Goal: Task Accomplishment & Management: Complete application form

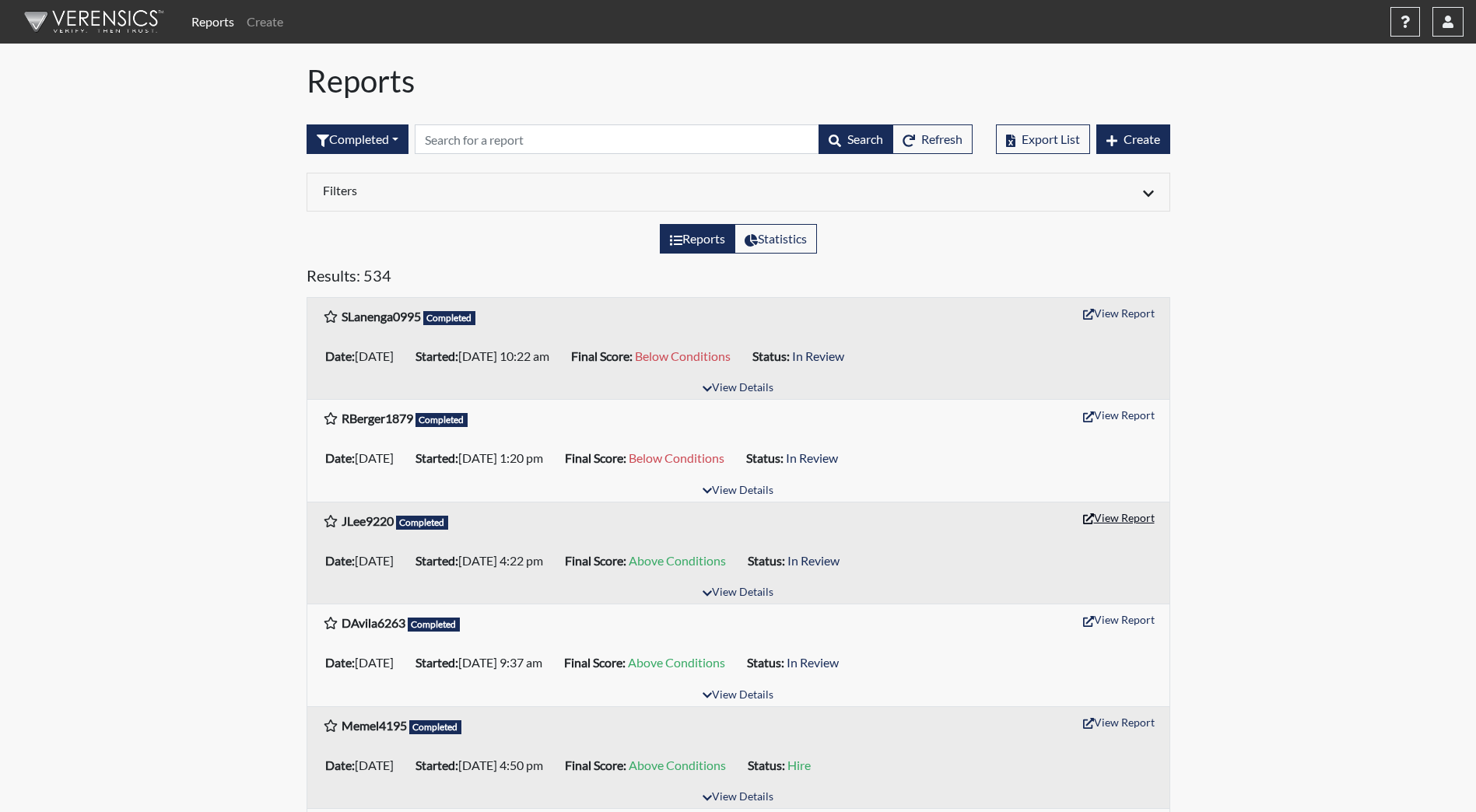
click at [1116, 521] on button "View Report" at bounding box center [1119, 517] width 85 height 24
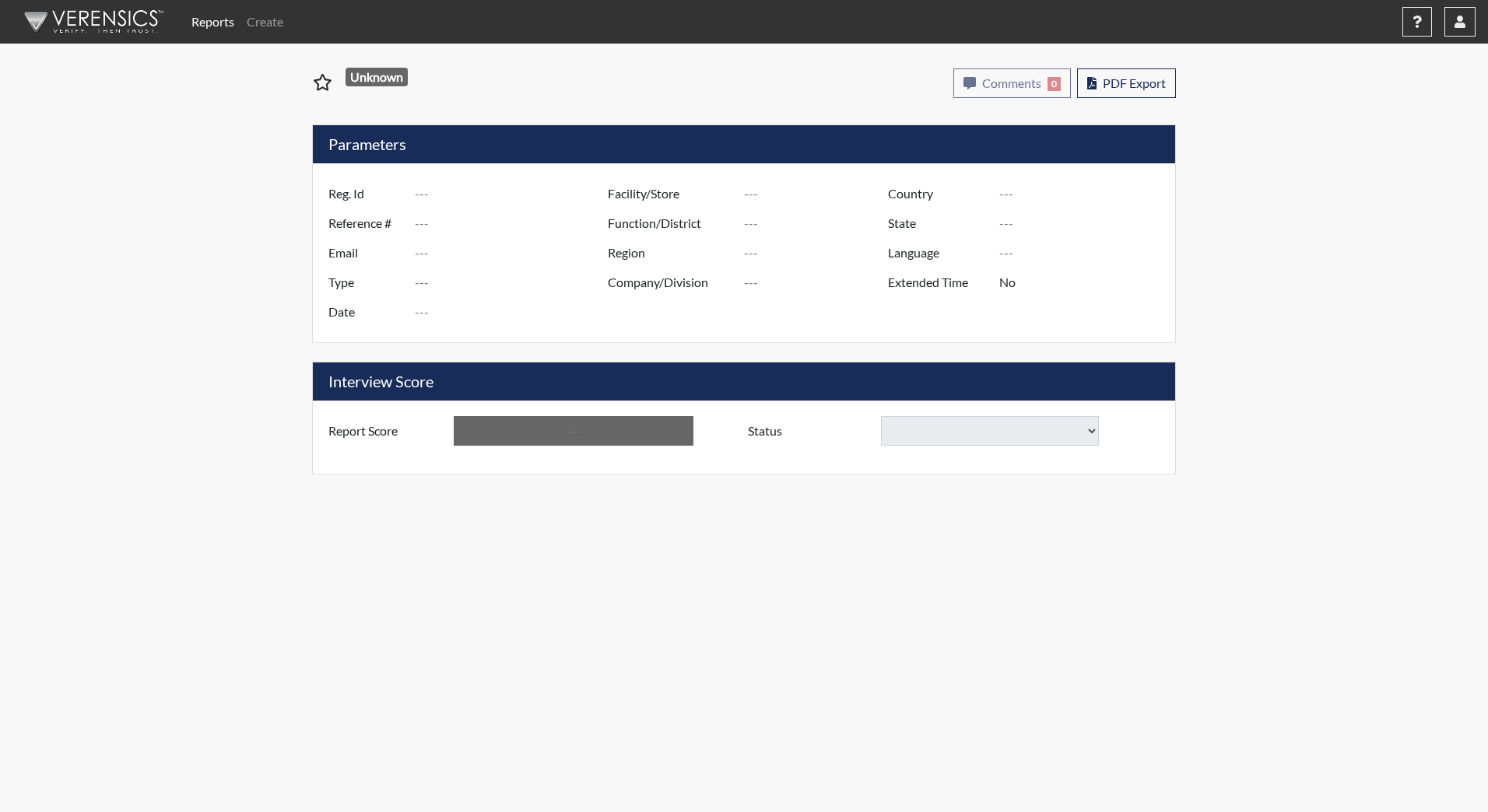
type input "JLee9220"
type input "51226"
type input "[EMAIL_ADDRESS][DOMAIN_NAME]"
type input "Community Supervision"
type input "[DATE]"
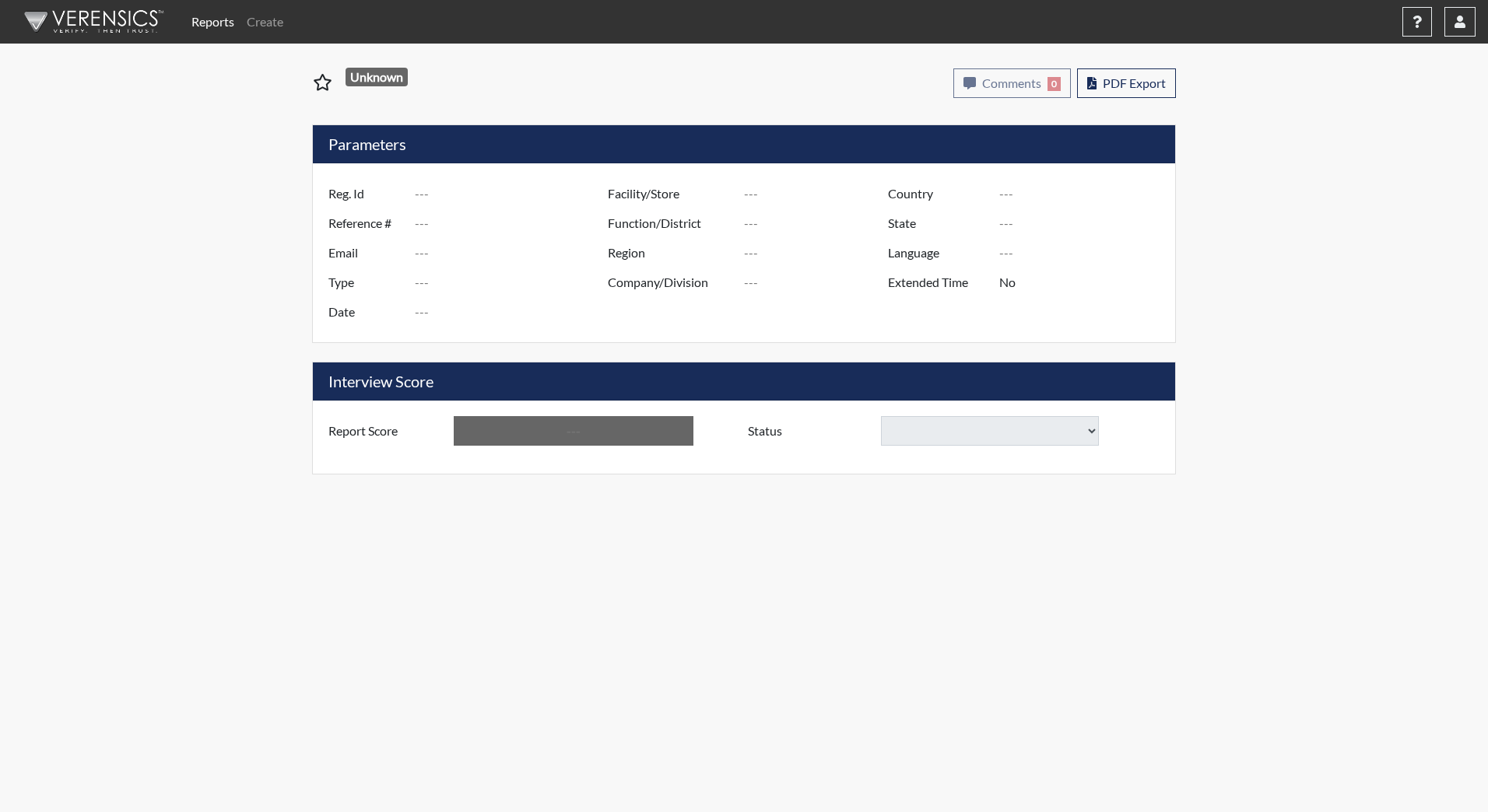
type input "[GEOGRAPHIC_DATA]"
type input "DJS Community/224"
type input "[GEOGRAPHIC_DATA]"
type input "[US_STATE]"
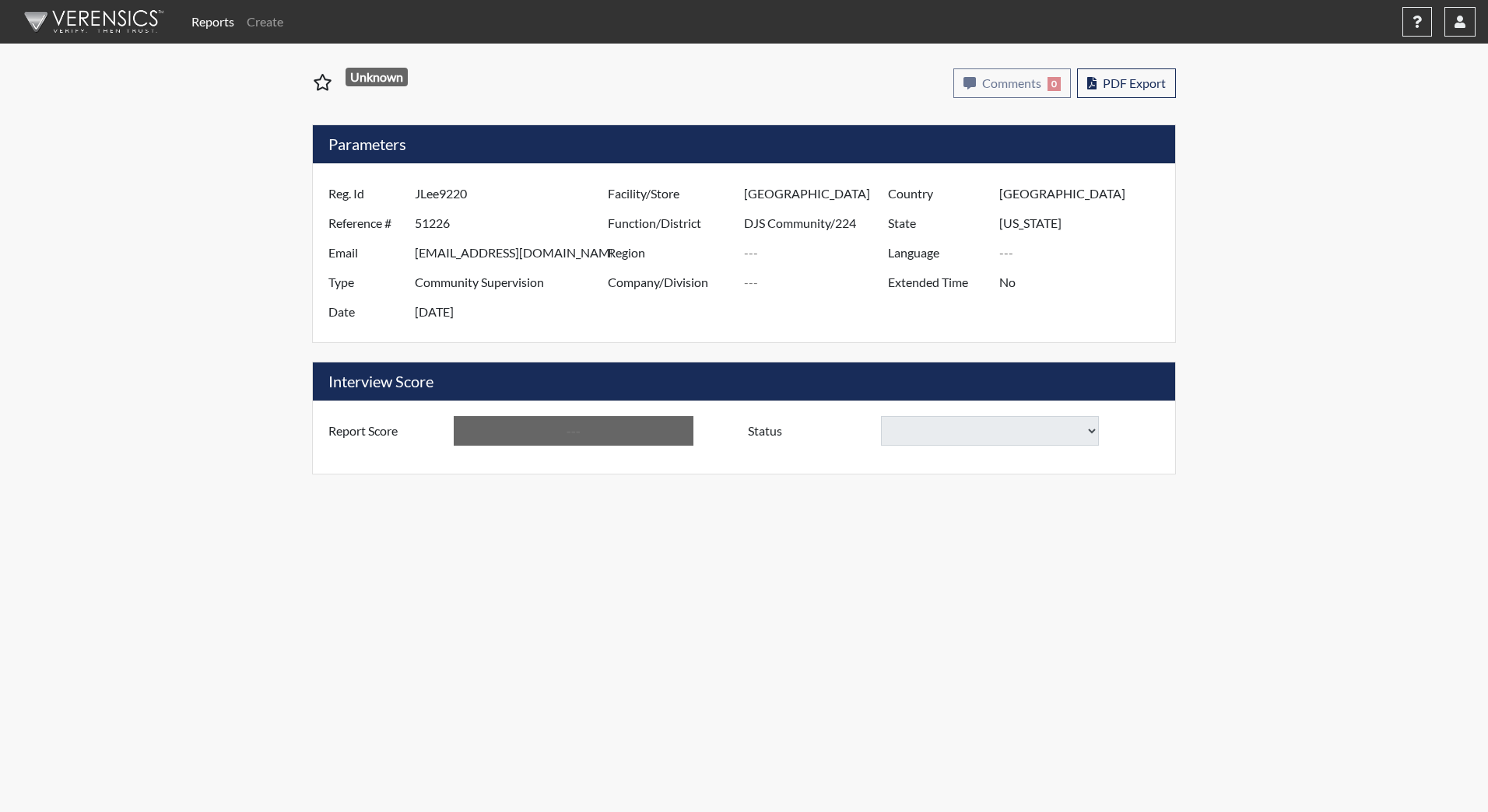
type input "English"
type input "Above Conditions"
select select
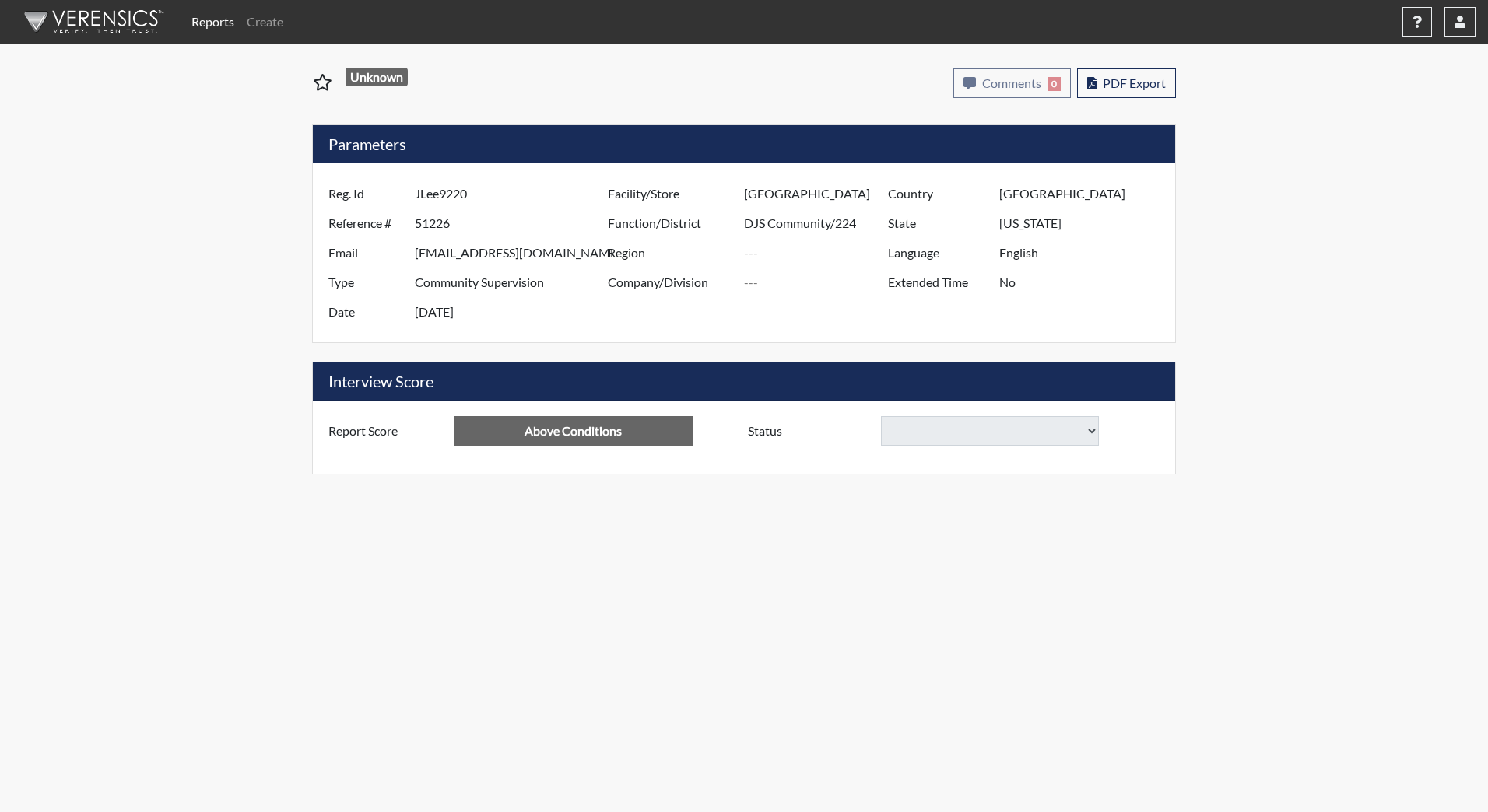
select select
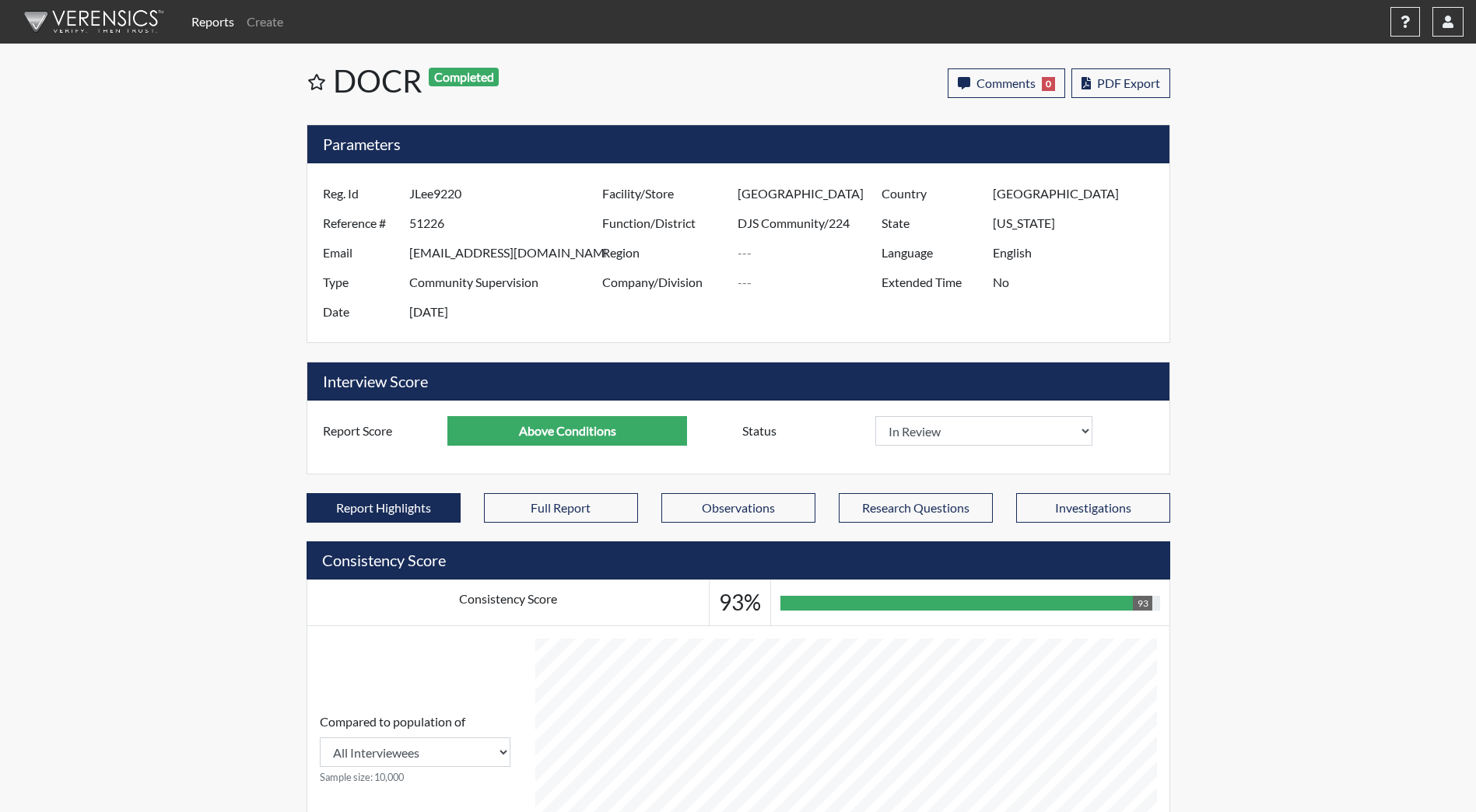
scroll to position [258, 646]
click at [980, 423] on select "In Review Hire Decline" at bounding box center [985, 430] width 218 height 29
select select "hire"
select select
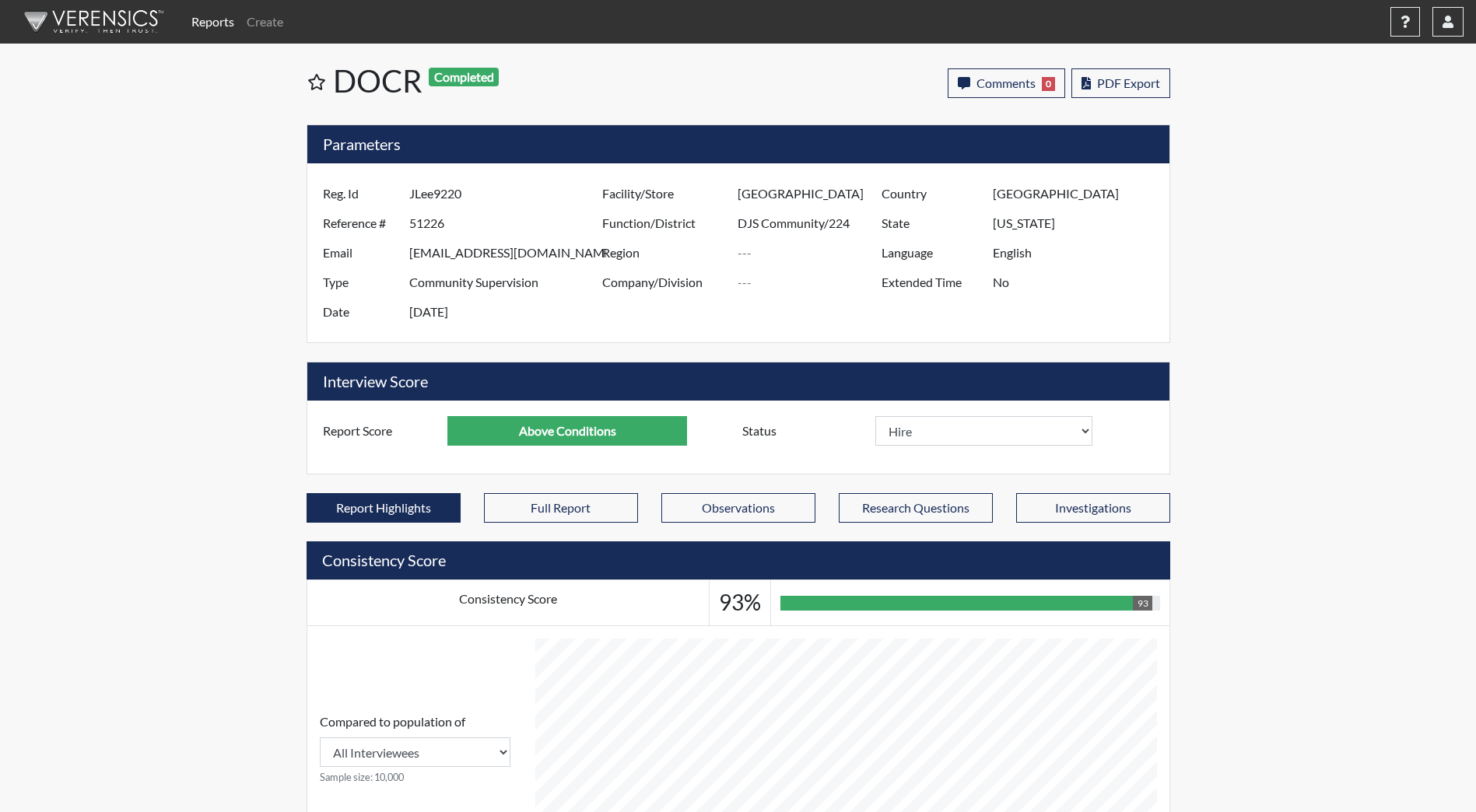
select select
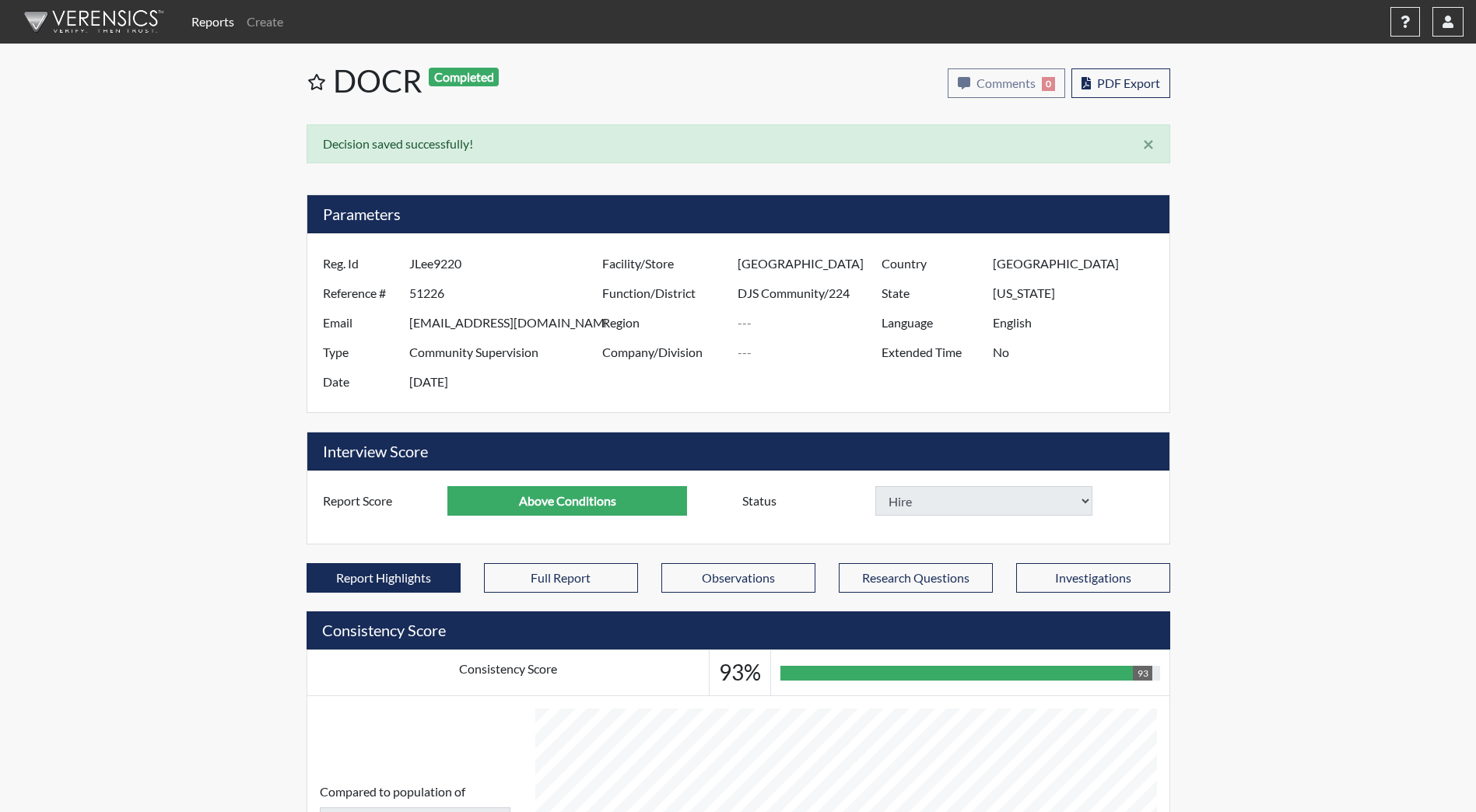
select select
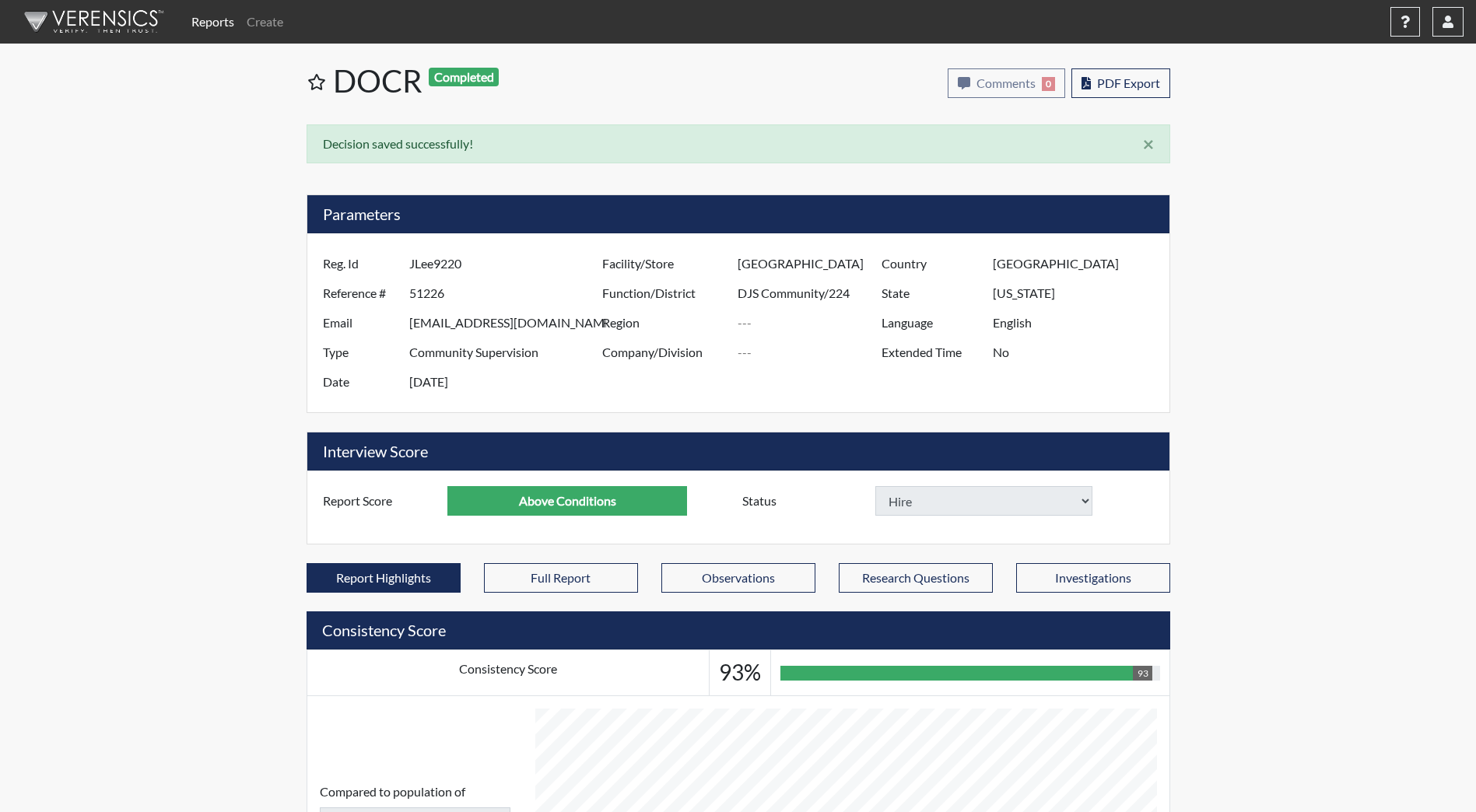
select select
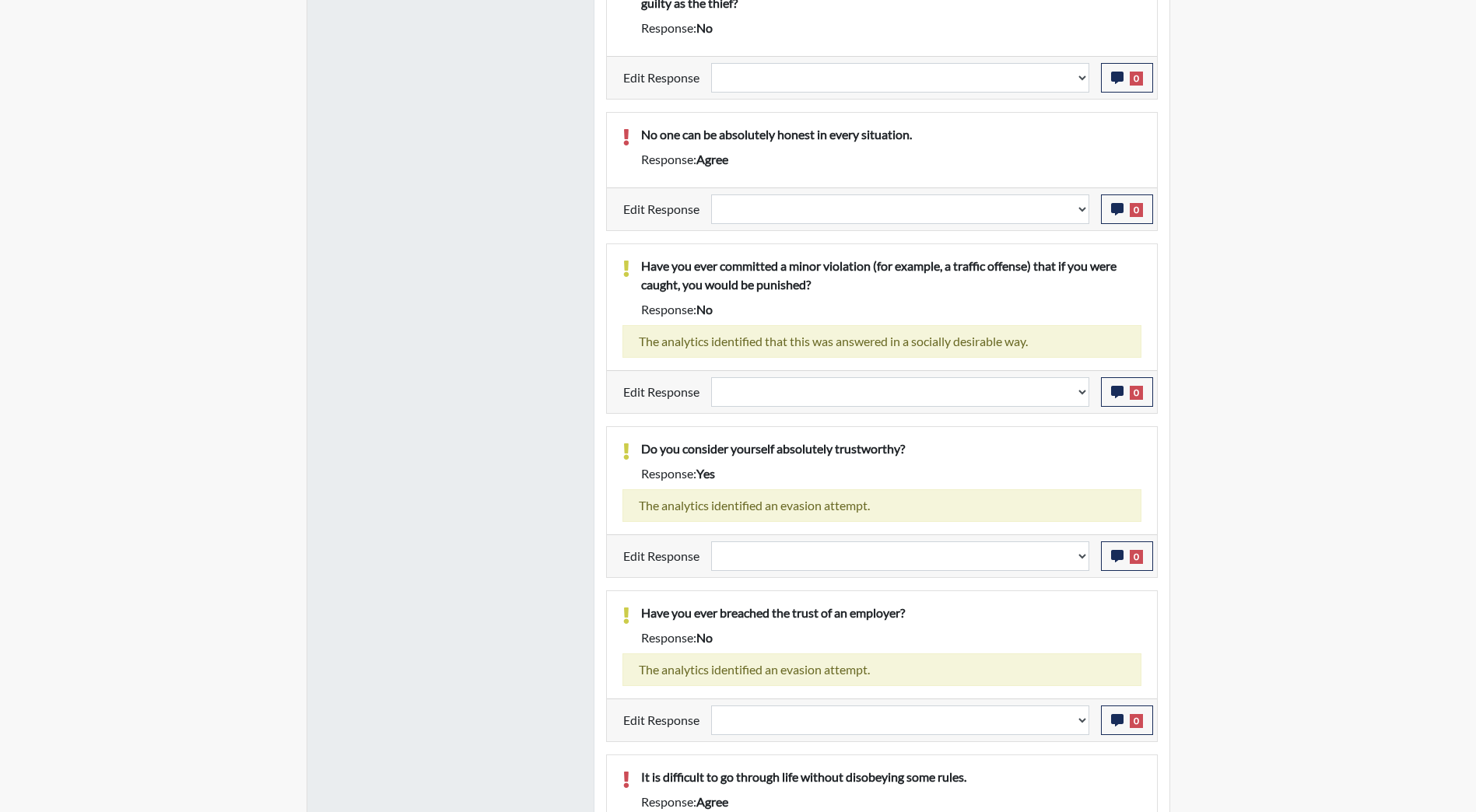
scroll to position [1405, 0]
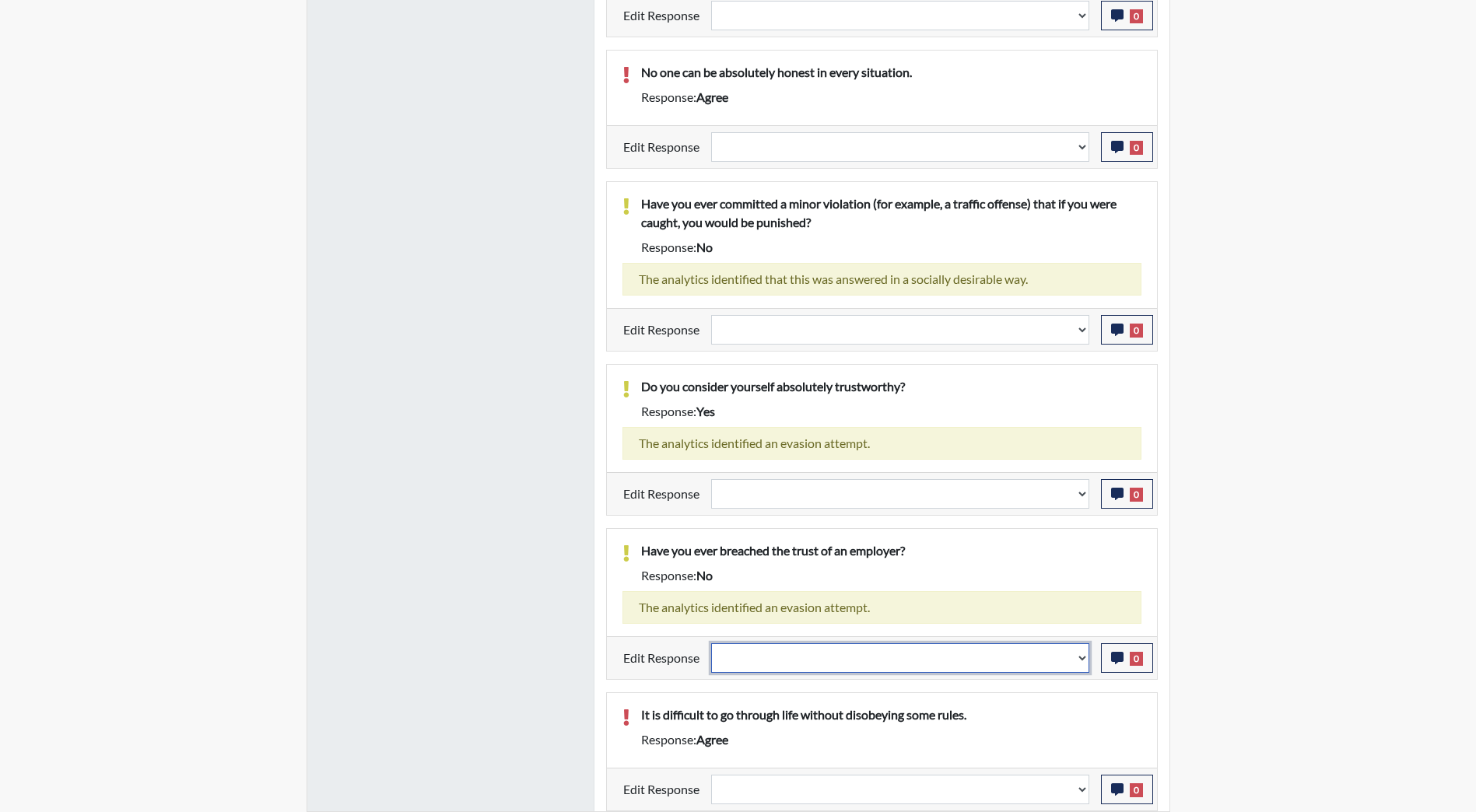
click at [1056, 660] on select "Question is not relevant. Results will be updated. Reasonable explanation provi…" at bounding box center [900, 657] width 378 height 29
click at [985, 653] on select "Question is not relevant. Results will be updated. Reasonable explanation provi…" at bounding box center [900, 657] width 378 height 29
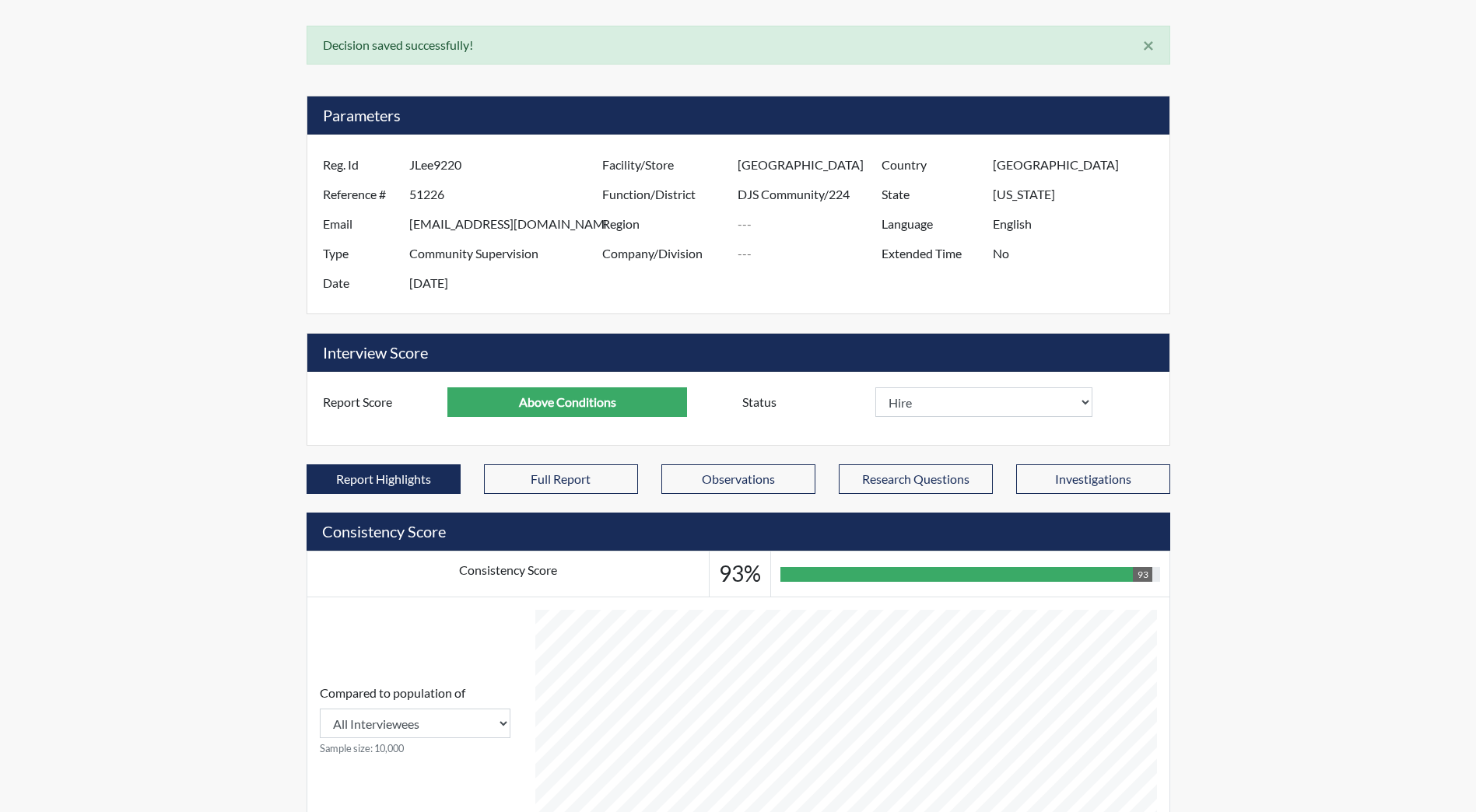
scroll to position [0, 0]
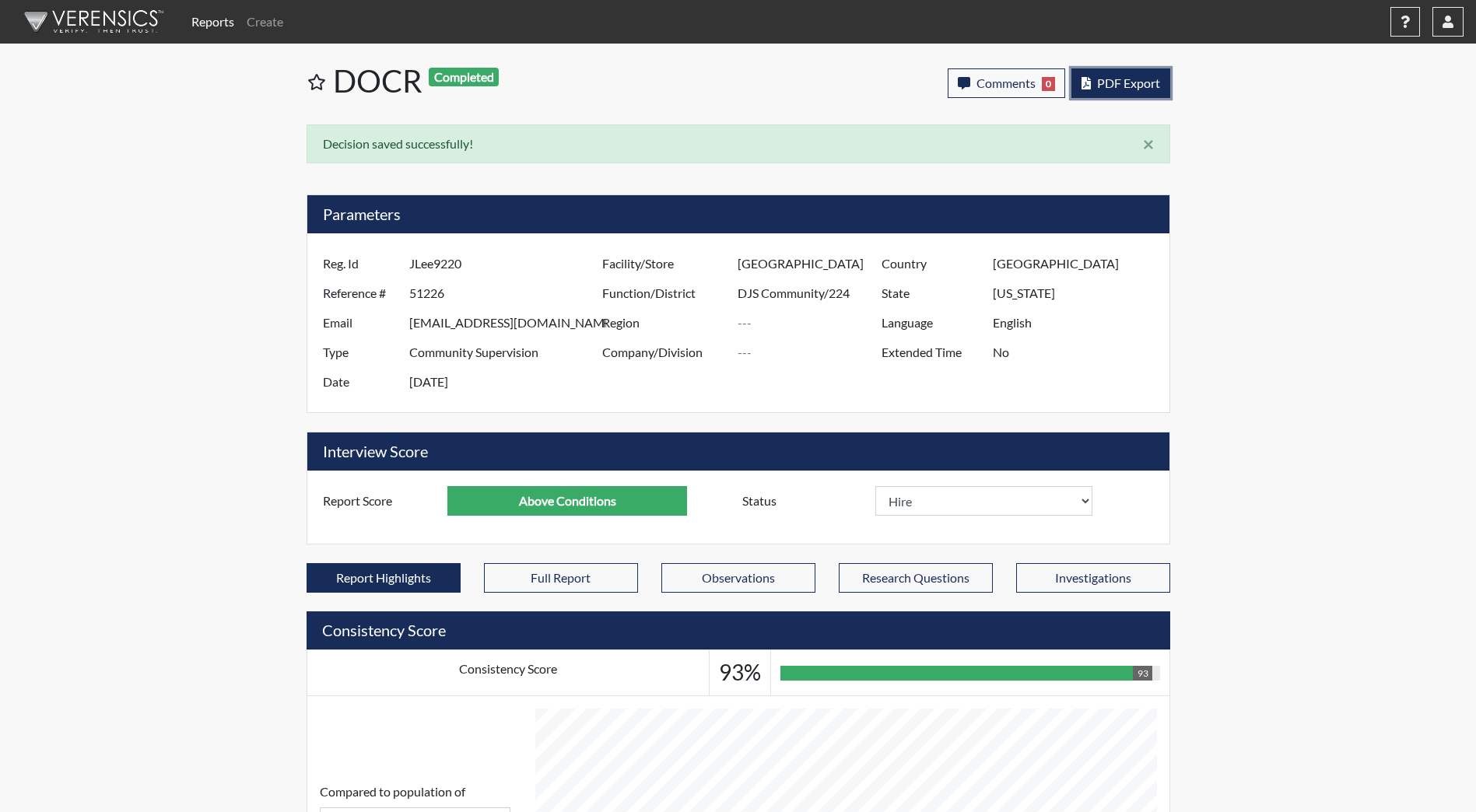
click at [1105, 73] on button "PDF Export" at bounding box center [1120, 83] width 99 height 29
select select
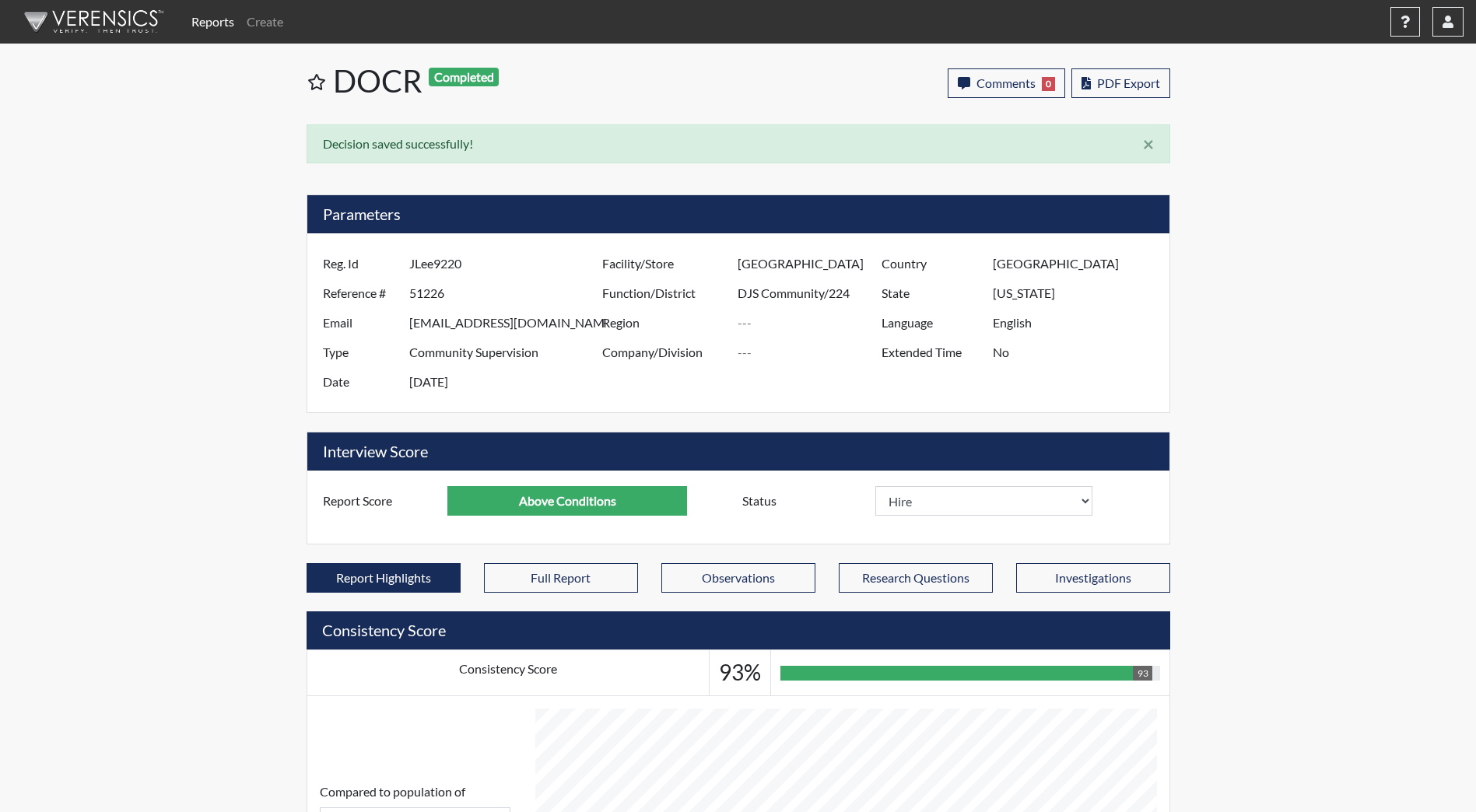
select select
